Goal: Task Accomplishment & Management: Use online tool/utility

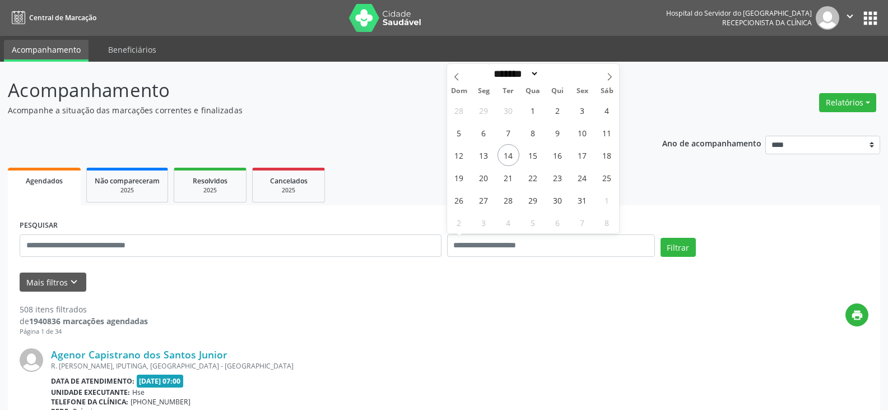
select select "*"
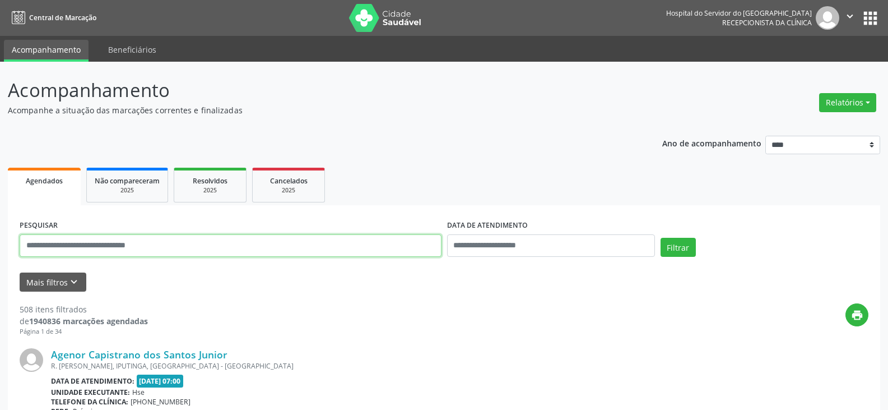
click at [263, 244] on input "text" at bounding box center [231, 245] width 422 height 22
click at [661, 238] on button "Filtrar" at bounding box center [678, 247] width 35 height 19
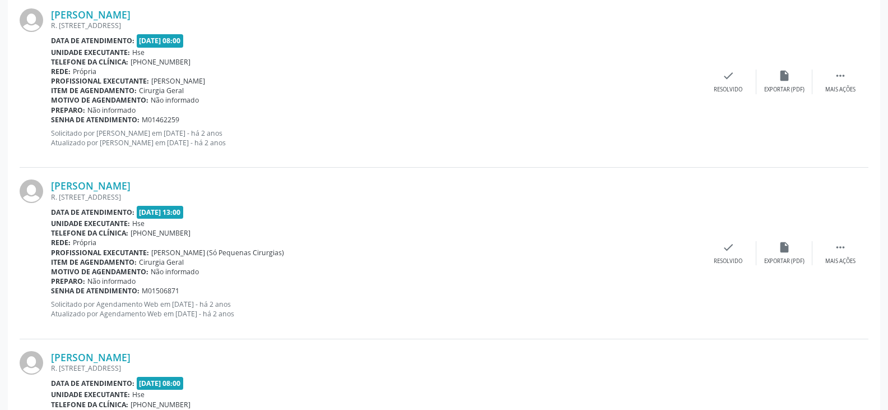
scroll to position [2000, 0]
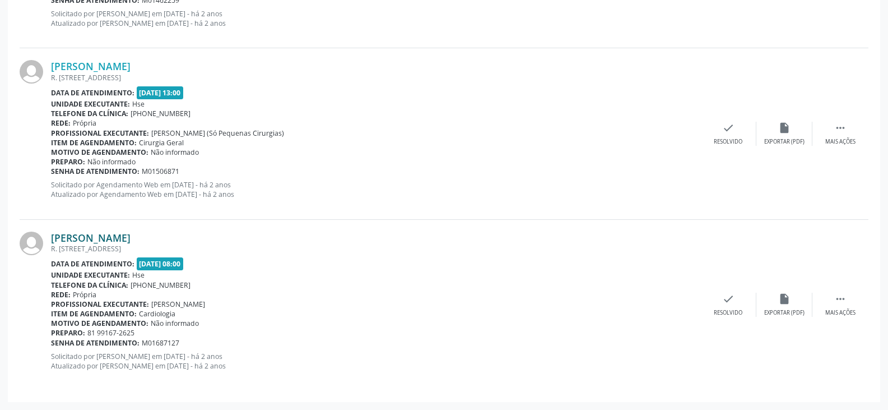
click at [131, 240] on link "[PERSON_NAME]" at bounding box center [91, 237] width 80 height 12
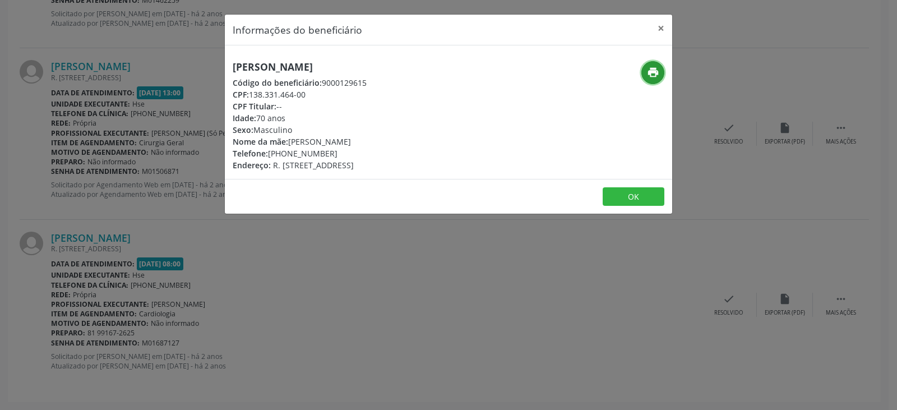
click at [651, 70] on icon "print" at bounding box center [653, 72] width 12 height 12
click at [661, 26] on button "×" at bounding box center [661, 28] width 22 height 27
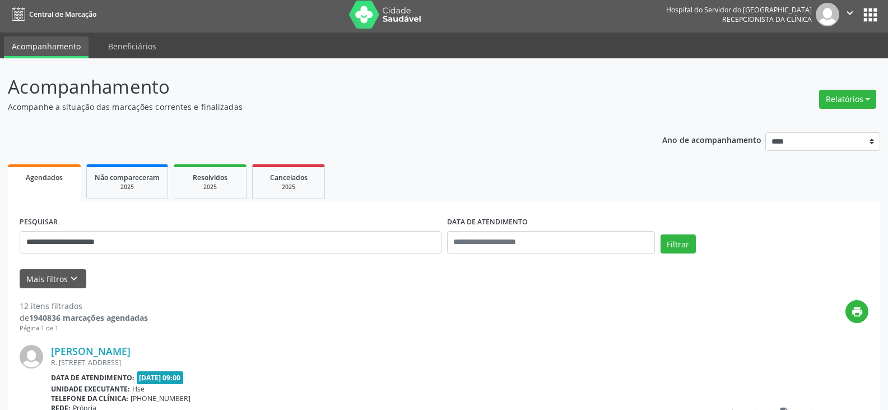
scroll to position [0, 0]
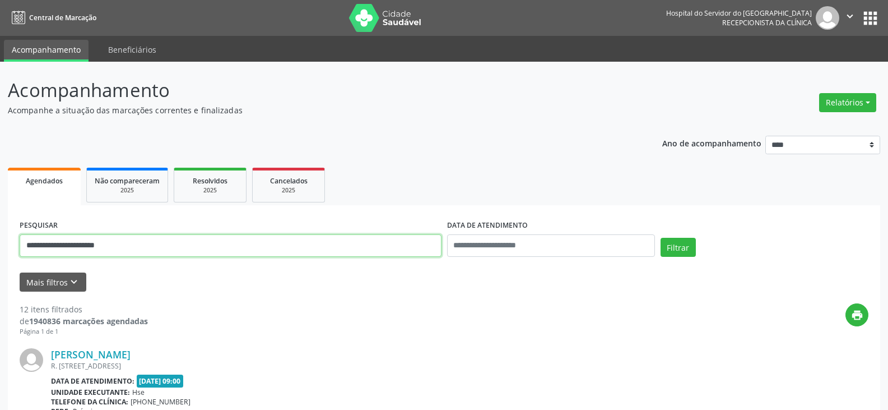
click at [269, 245] on input "**********" at bounding box center [231, 245] width 422 height 22
type input "*"
type input "**********"
click at [661, 238] on button "Filtrar" at bounding box center [678, 247] width 35 height 19
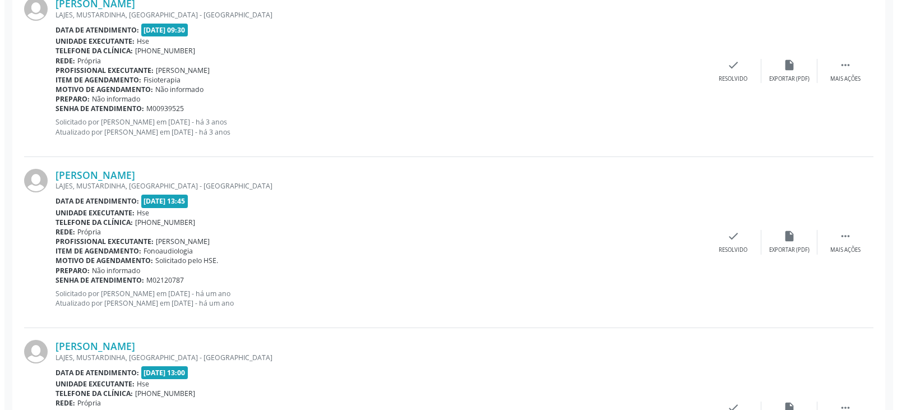
scroll to position [973, 0]
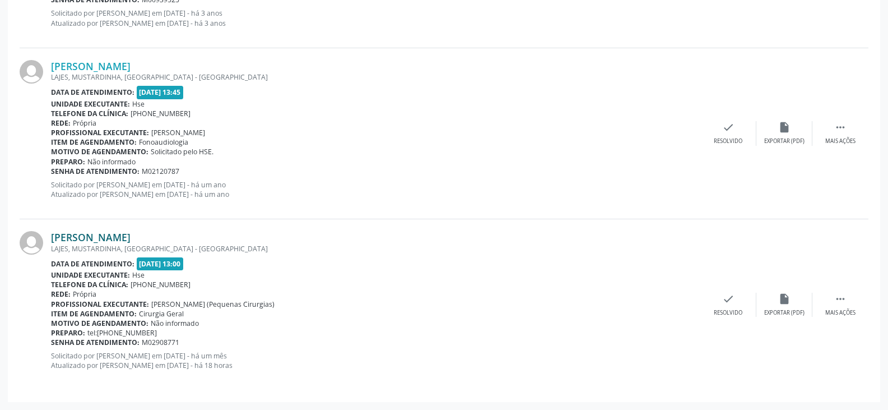
click at [131, 238] on link "[PERSON_NAME]" at bounding box center [91, 237] width 80 height 12
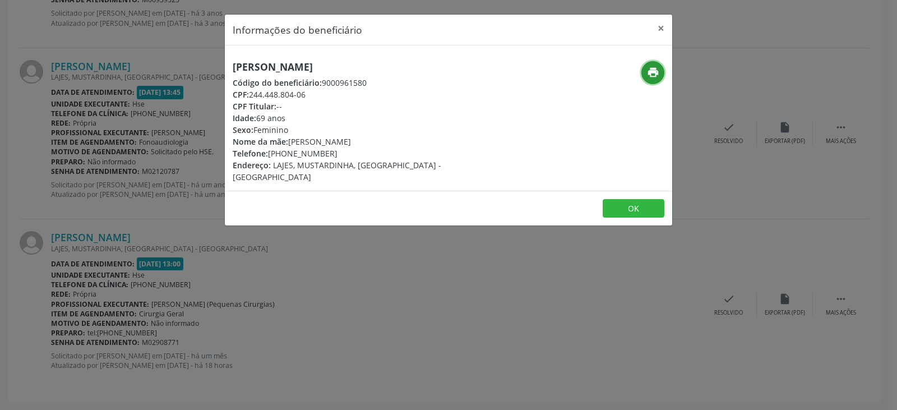
click at [656, 73] on icon "print" at bounding box center [653, 72] width 12 height 12
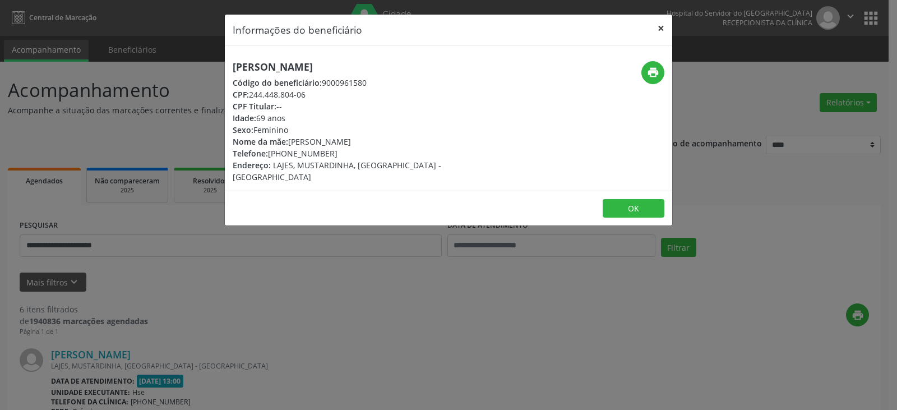
click at [660, 25] on button "×" at bounding box center [661, 28] width 22 height 27
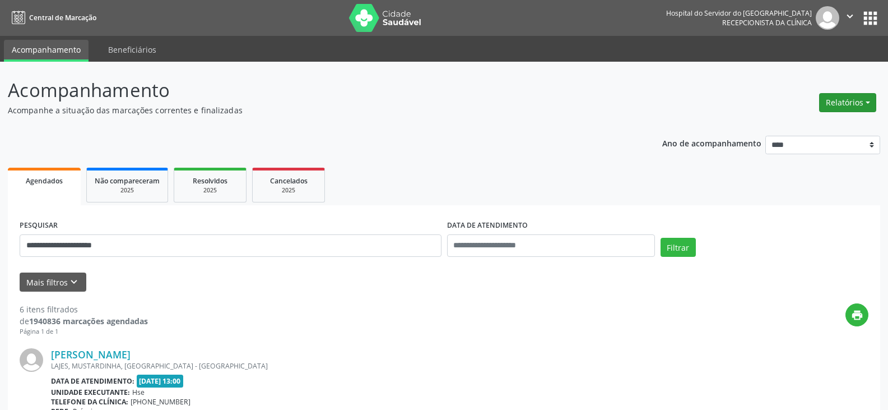
click at [846, 103] on button "Relatórios" at bounding box center [847, 102] width 57 height 19
click at [811, 127] on link "Agendamentos" at bounding box center [817, 127] width 120 height 16
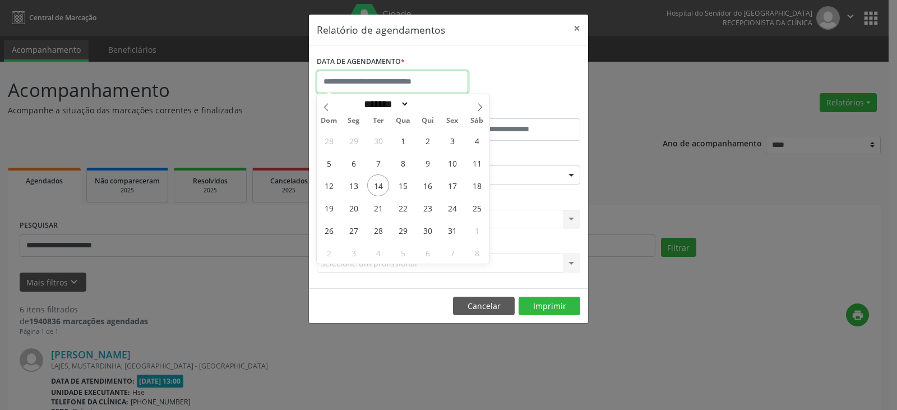
click at [434, 81] on input "text" at bounding box center [392, 82] width 151 height 22
click at [399, 181] on span "15" at bounding box center [403, 185] width 22 height 22
type input "**********"
click at [400, 181] on span "15" at bounding box center [403, 185] width 22 height 22
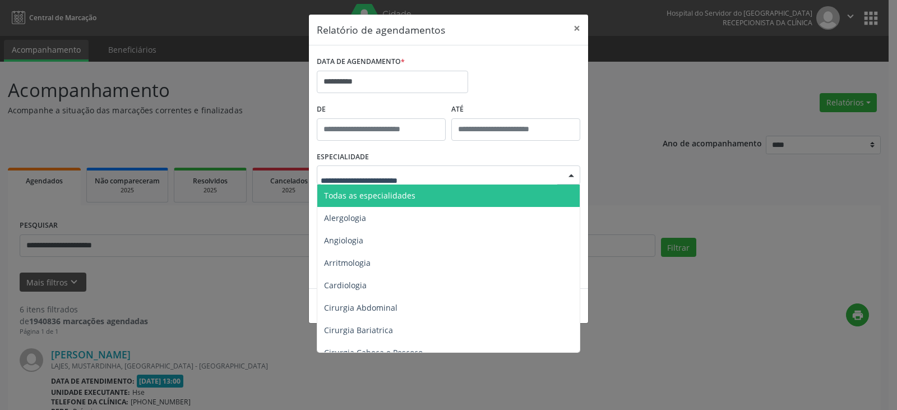
click at [443, 177] on div at bounding box center [448, 174] width 263 height 19
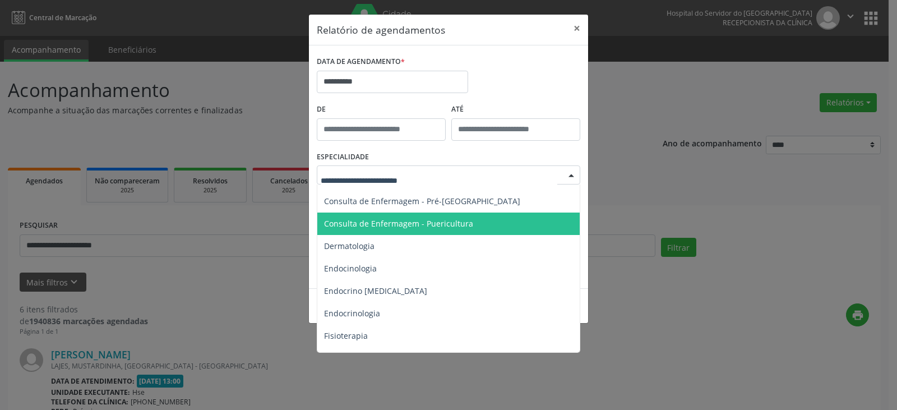
scroll to position [504, 0]
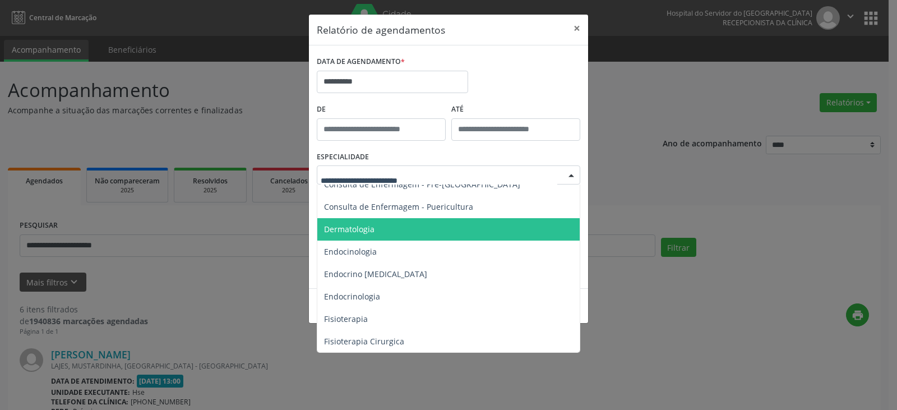
click at [427, 221] on span "Dermatologia" at bounding box center [449, 229] width 264 height 22
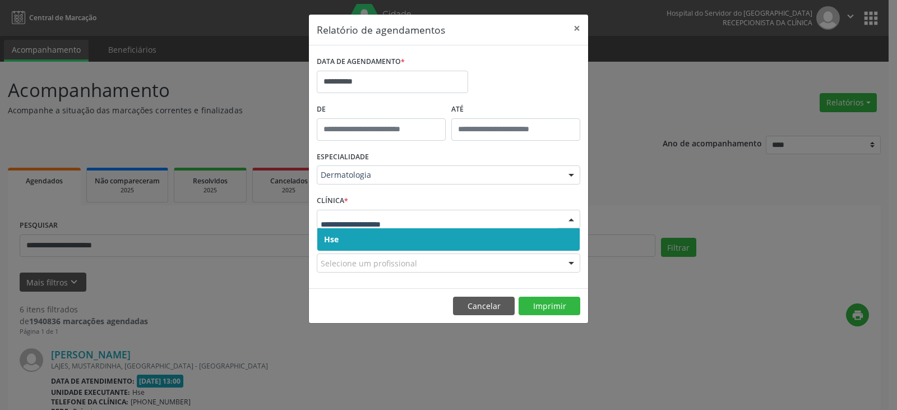
drag, startPoint x: 444, startPoint y: 216, endPoint x: 443, endPoint y: 253, distance: 37.0
click at [444, 237] on span "Hse" at bounding box center [448, 239] width 262 height 22
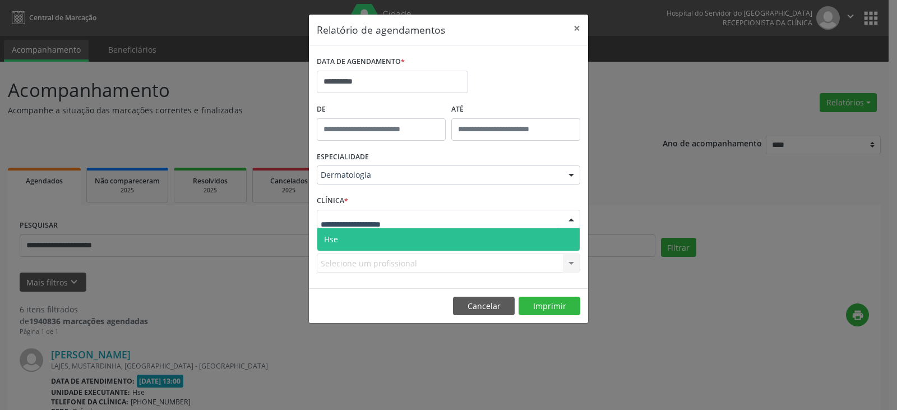
drag, startPoint x: 448, startPoint y: 216, endPoint x: 449, endPoint y: 238, distance: 21.3
click at [449, 219] on div at bounding box center [448, 219] width 263 height 19
click at [449, 245] on span "Hse" at bounding box center [448, 239] width 262 height 22
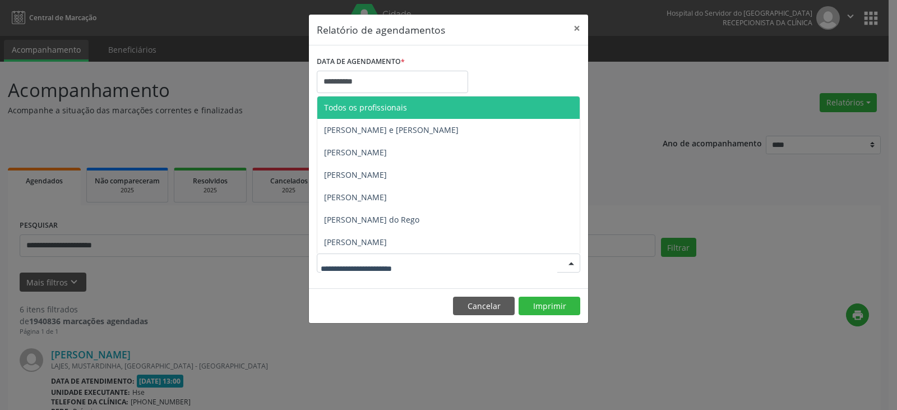
click at [446, 265] on div at bounding box center [448, 262] width 263 height 19
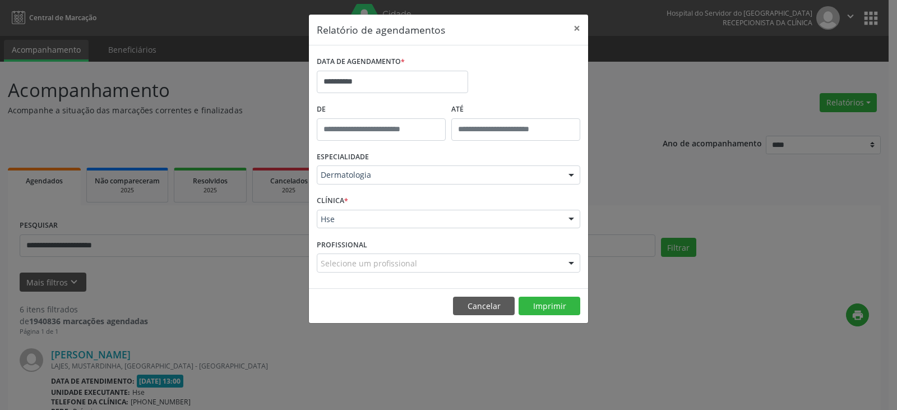
click at [249, 295] on div "**********" at bounding box center [448, 205] width 897 height 410
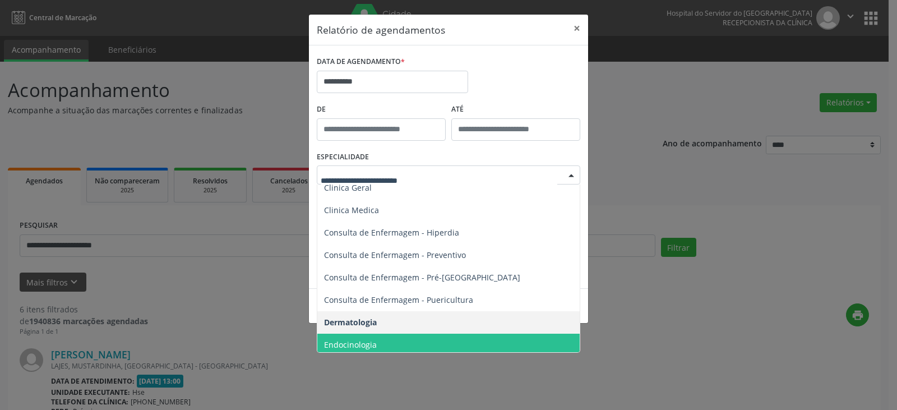
scroll to position [392, 0]
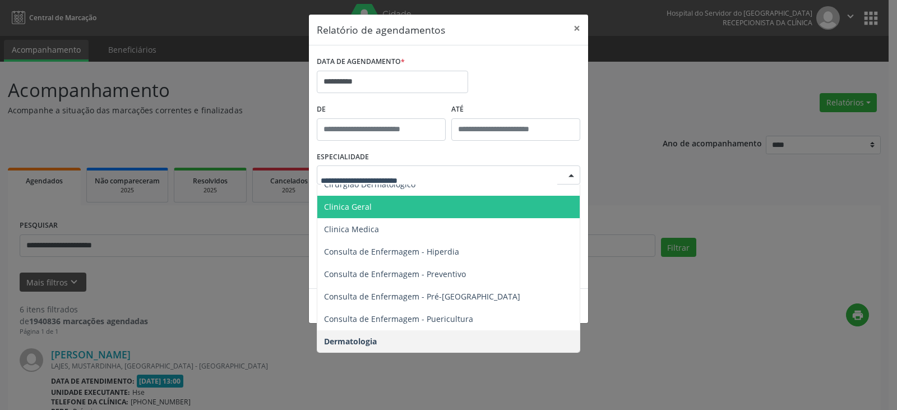
click at [373, 200] on span "Clinica Geral" at bounding box center [449, 207] width 264 height 22
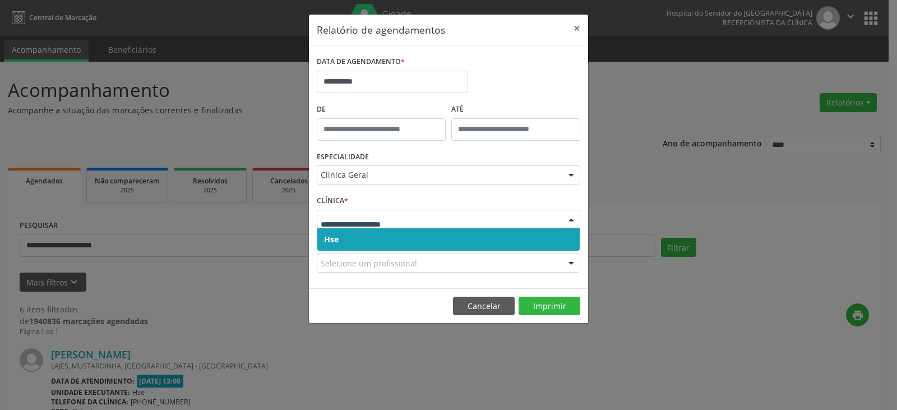
drag, startPoint x: 434, startPoint y: 220, endPoint x: 434, endPoint y: 242, distance: 21.9
click at [434, 242] on span "Hse" at bounding box center [448, 239] width 262 height 22
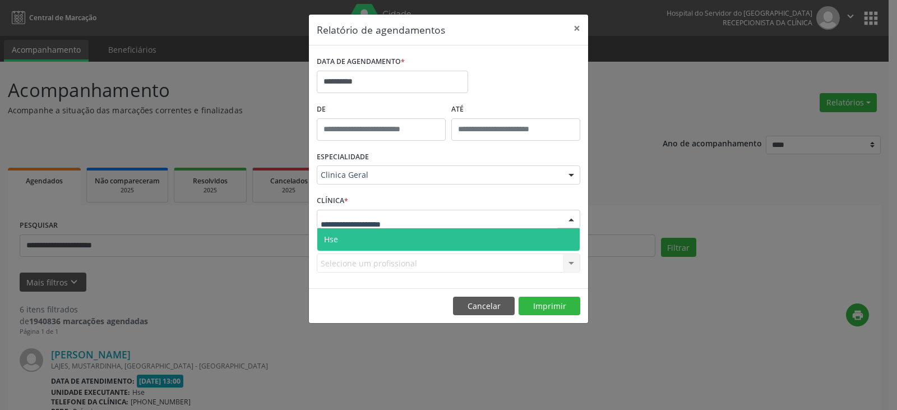
click at [438, 217] on div at bounding box center [448, 219] width 263 height 19
click at [435, 239] on span "Hse" at bounding box center [448, 239] width 262 height 22
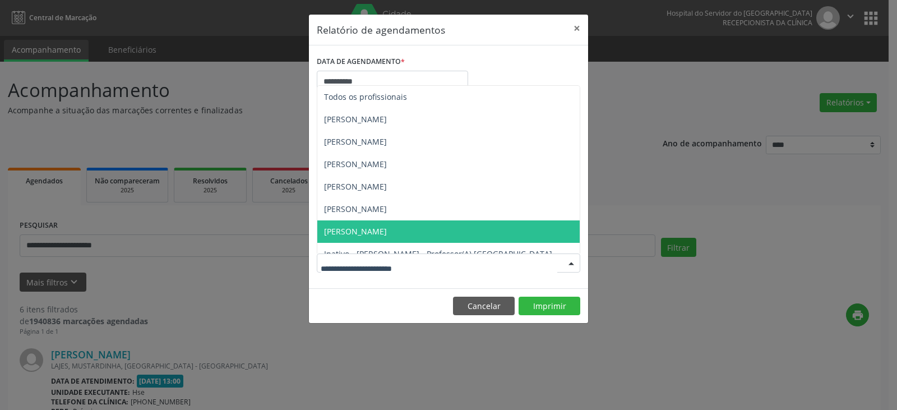
click at [433, 263] on div at bounding box center [448, 262] width 263 height 19
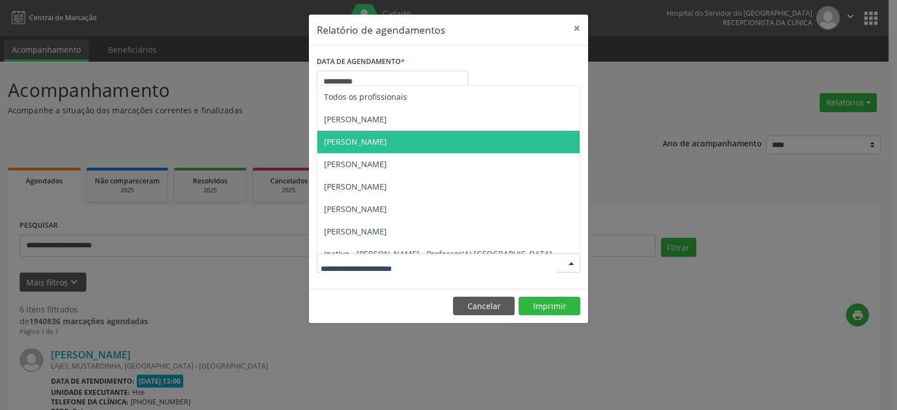
click at [434, 143] on span "[PERSON_NAME]" at bounding box center [448, 142] width 262 height 22
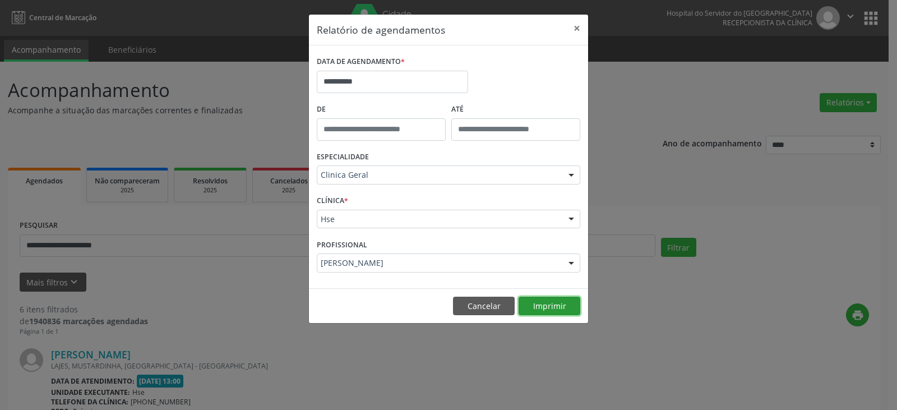
click at [545, 305] on button "Imprimir" at bounding box center [549, 305] width 62 height 19
